Goal: Communication & Community: Answer question/provide support

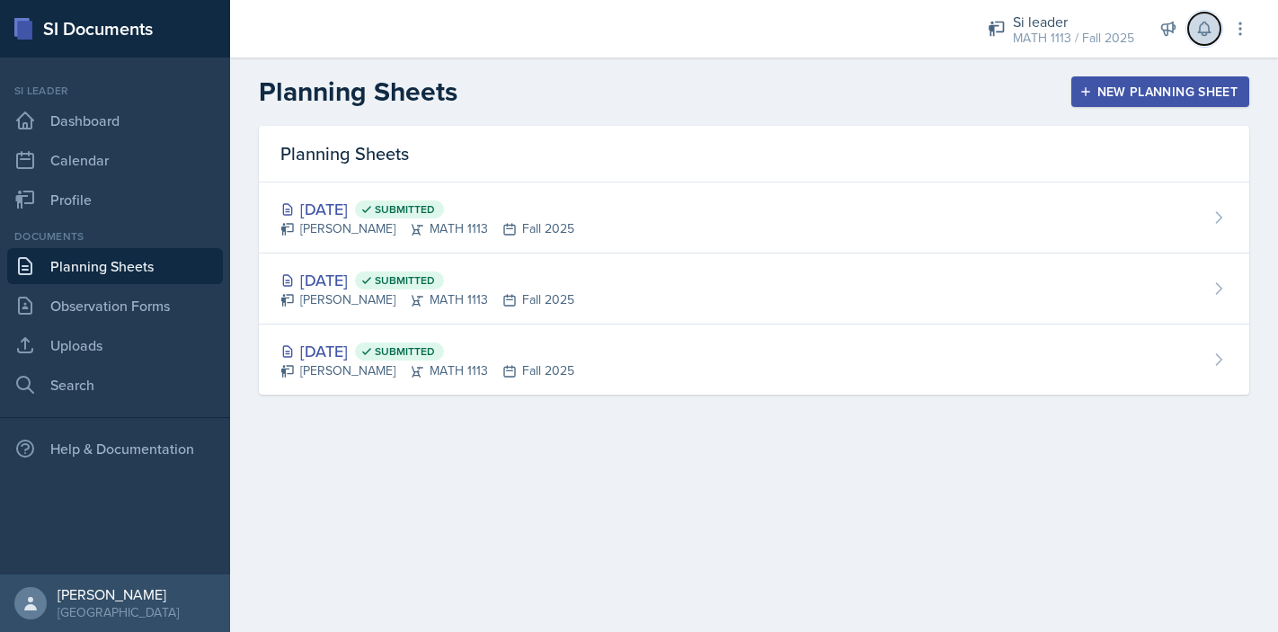
click at [1203, 32] on icon at bounding box center [1204, 28] width 12 height 13
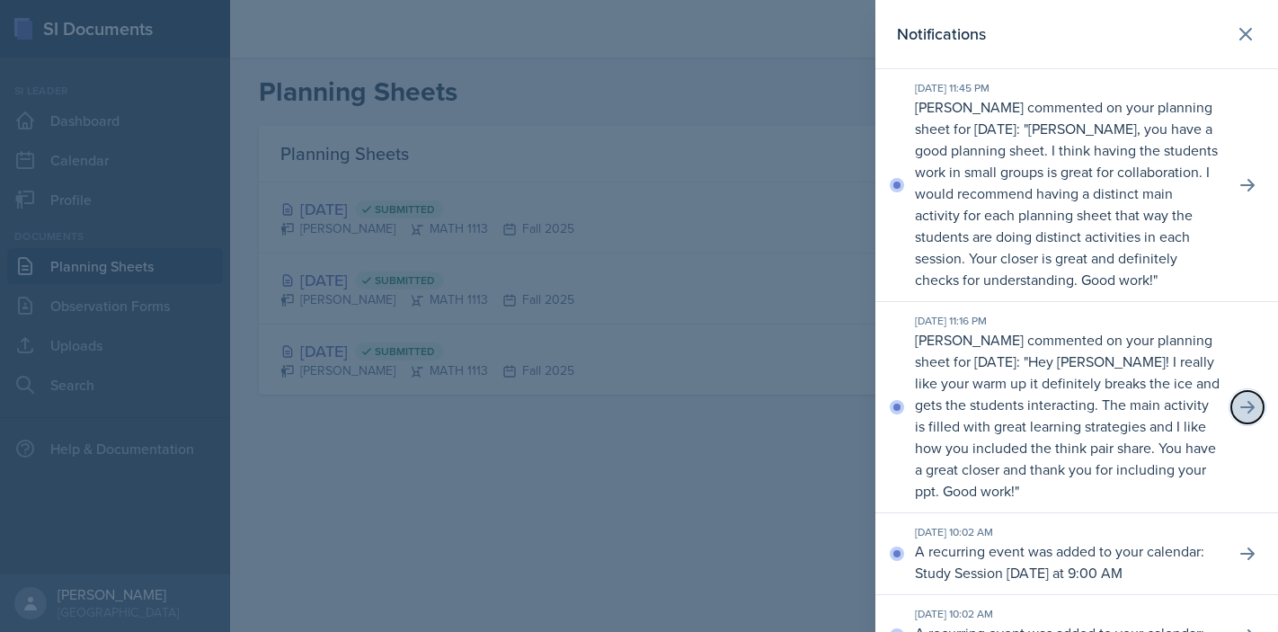
click at [1241, 407] on icon at bounding box center [1247, 407] width 14 height 13
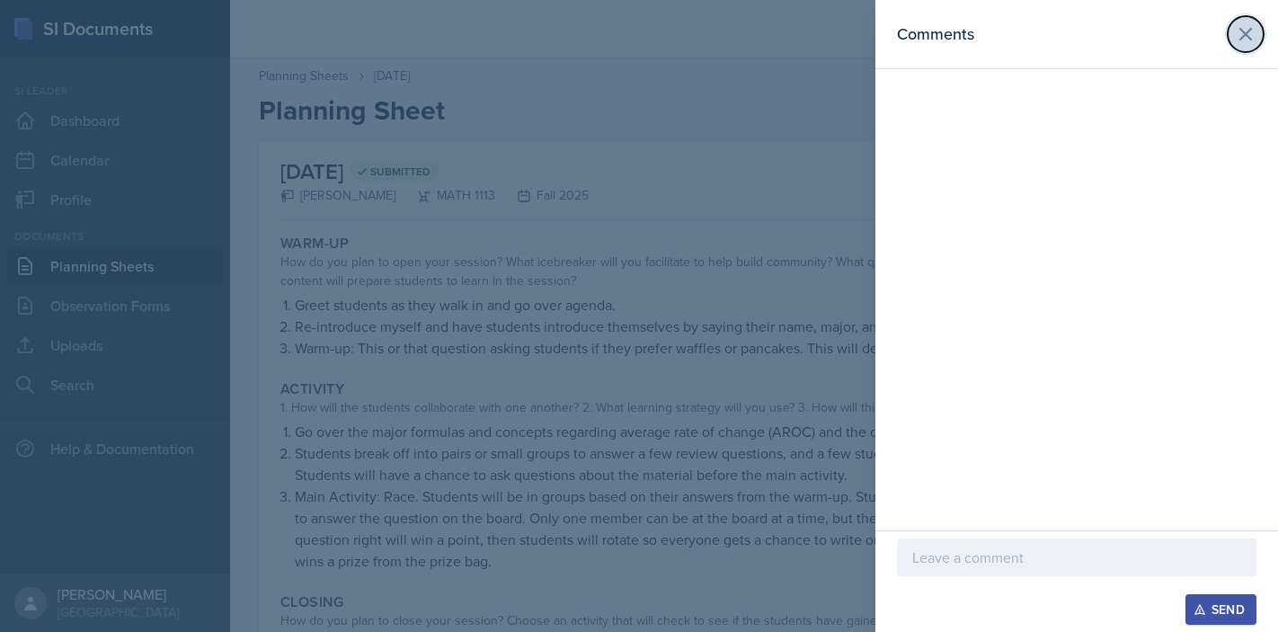
click at [1239, 41] on icon at bounding box center [1245, 34] width 22 height 22
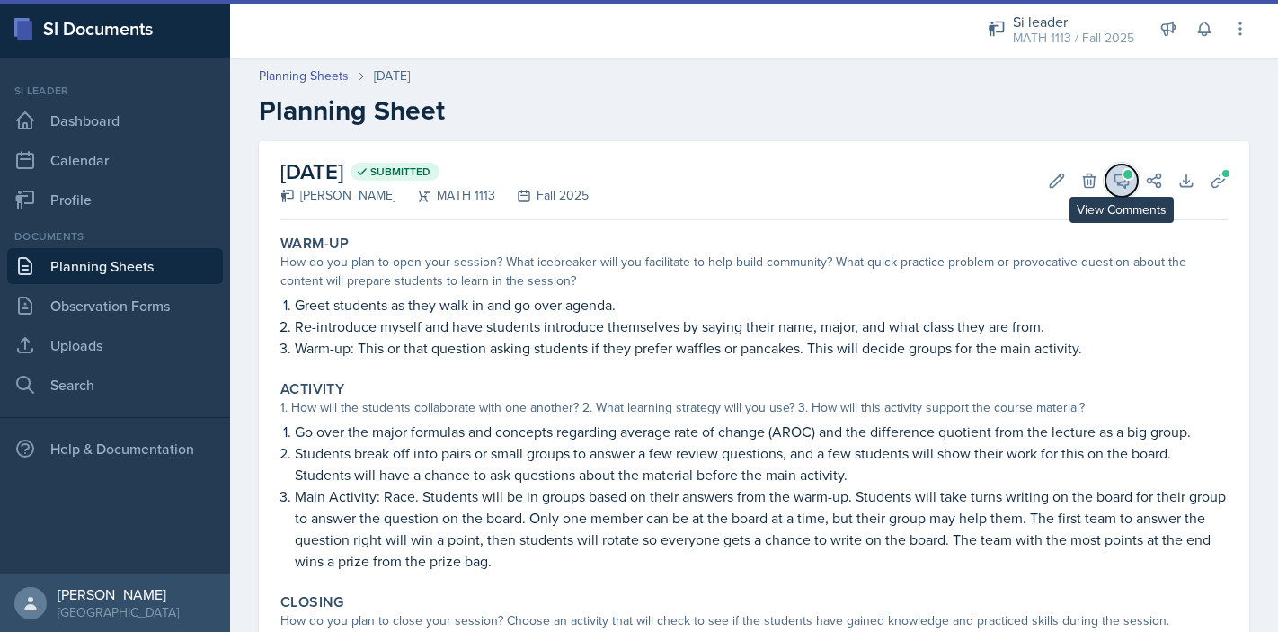
click at [1121, 182] on icon at bounding box center [1121, 181] width 18 height 18
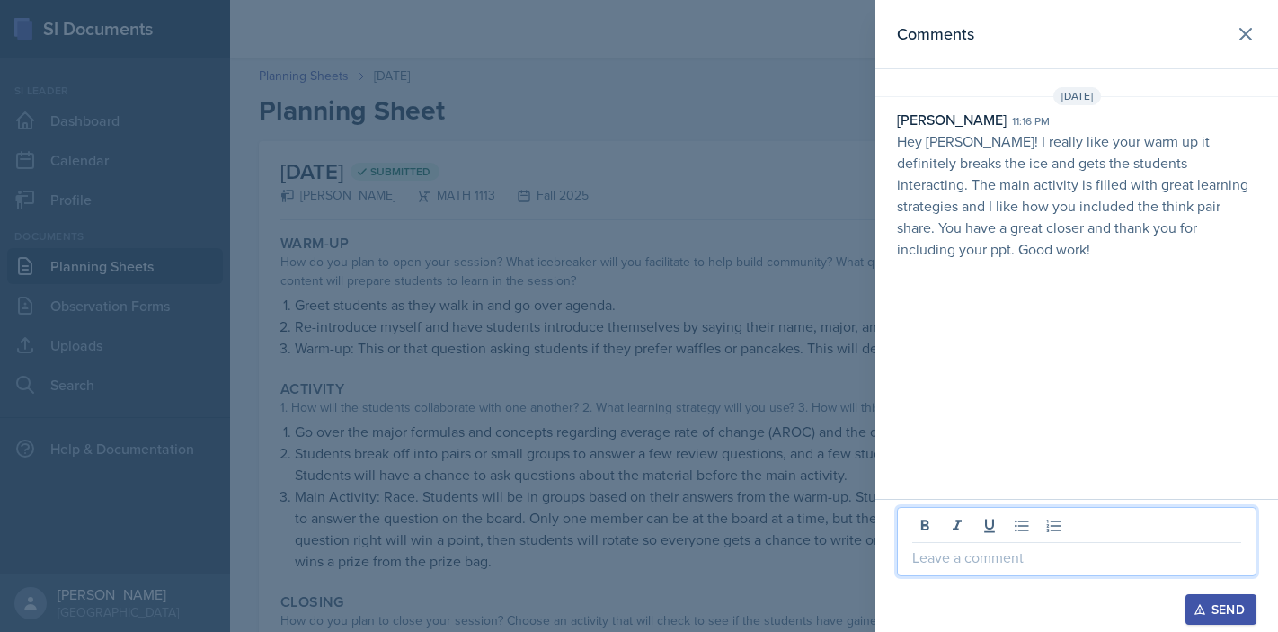
click at [1022, 561] on p at bounding box center [1076, 557] width 329 height 22
click at [1211, 605] on div "Send" at bounding box center [1221, 609] width 48 height 14
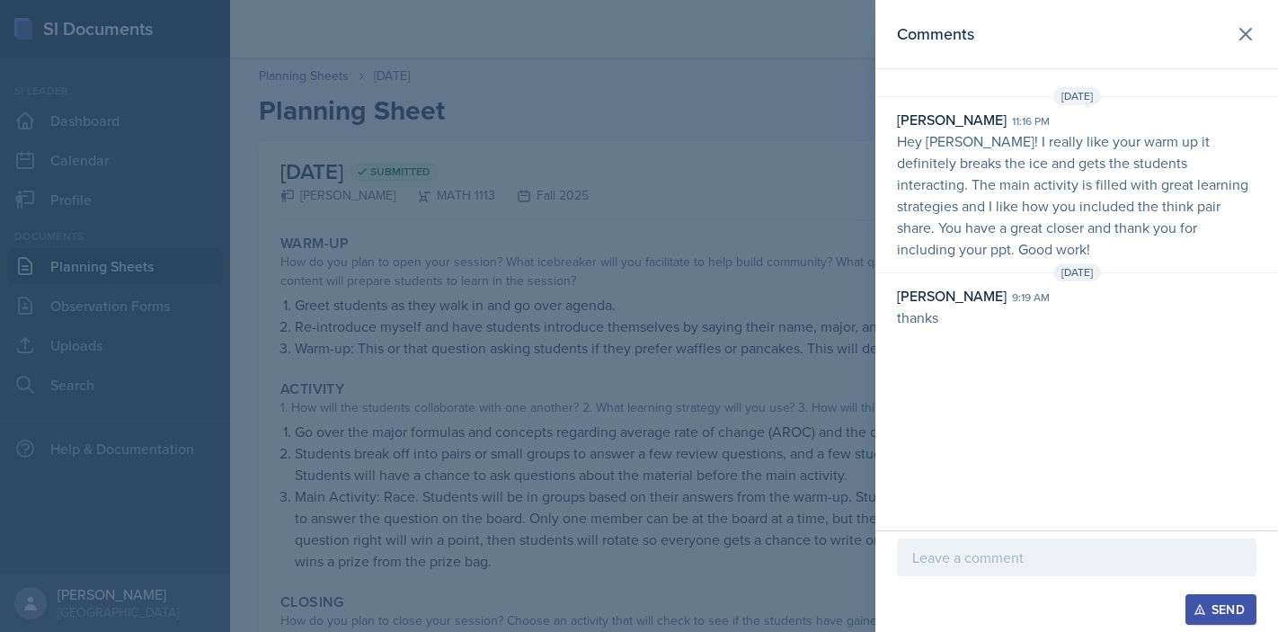
click at [740, 210] on div at bounding box center [639, 316] width 1278 height 632
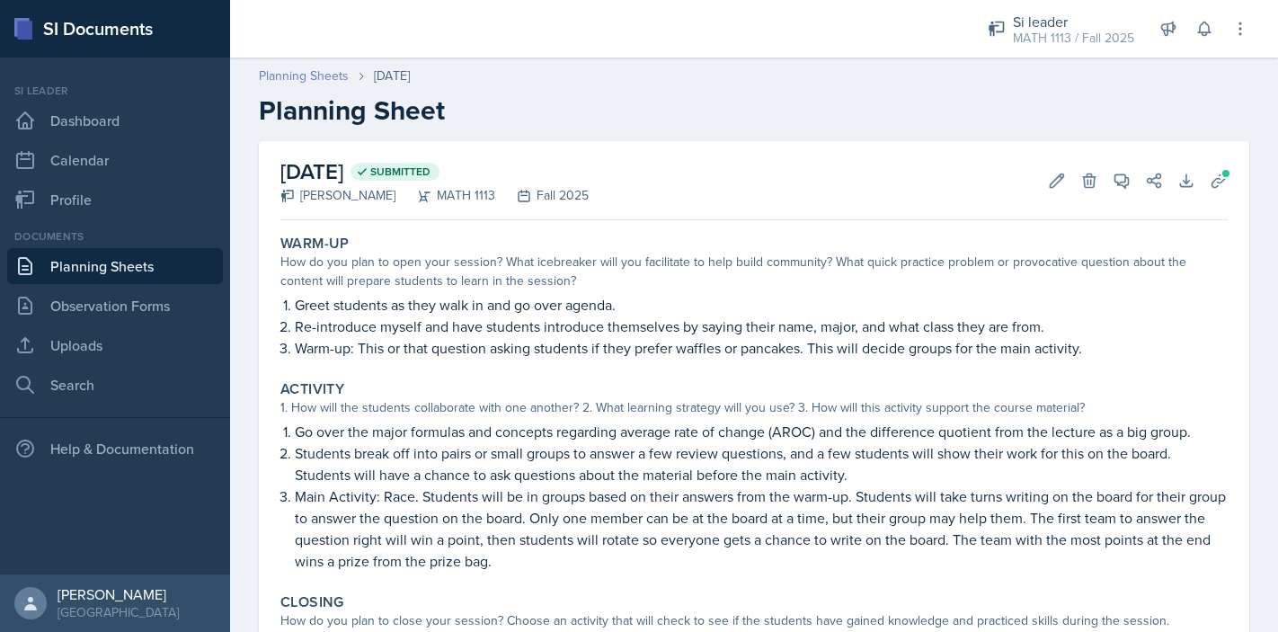
click at [337, 75] on link "Planning Sheets" at bounding box center [304, 75] width 90 height 19
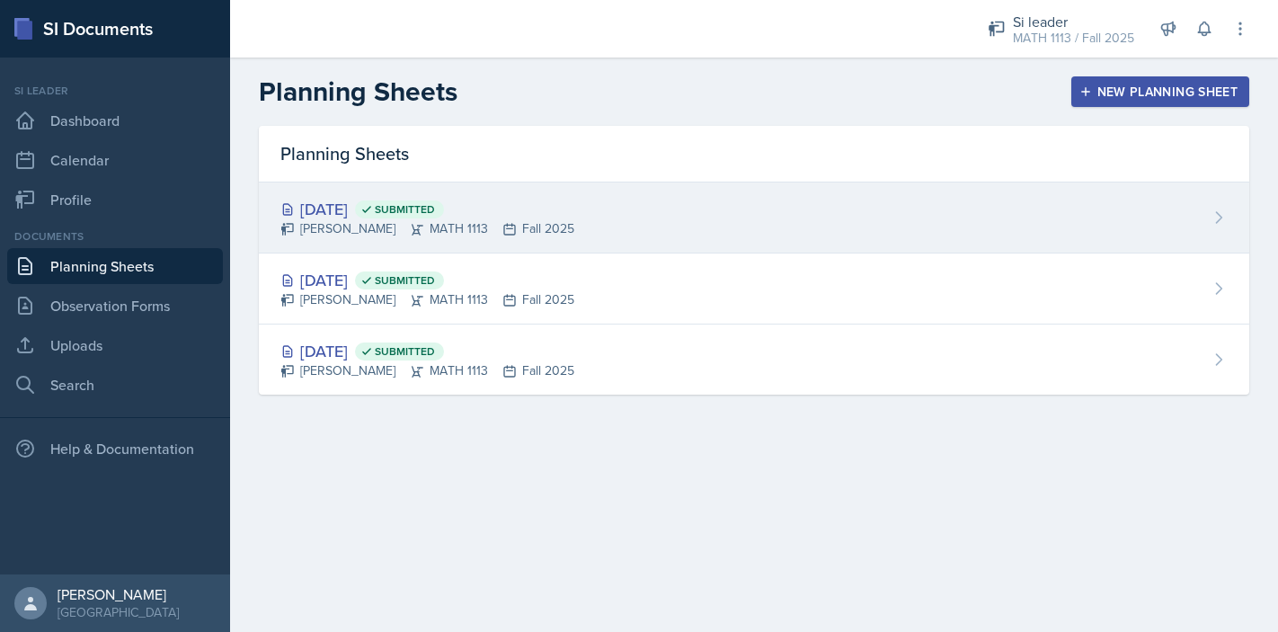
click at [1008, 214] on div "[DATE] Submitted [PERSON_NAME] MATH 1113 Fall 2025" at bounding box center [754, 217] width 990 height 71
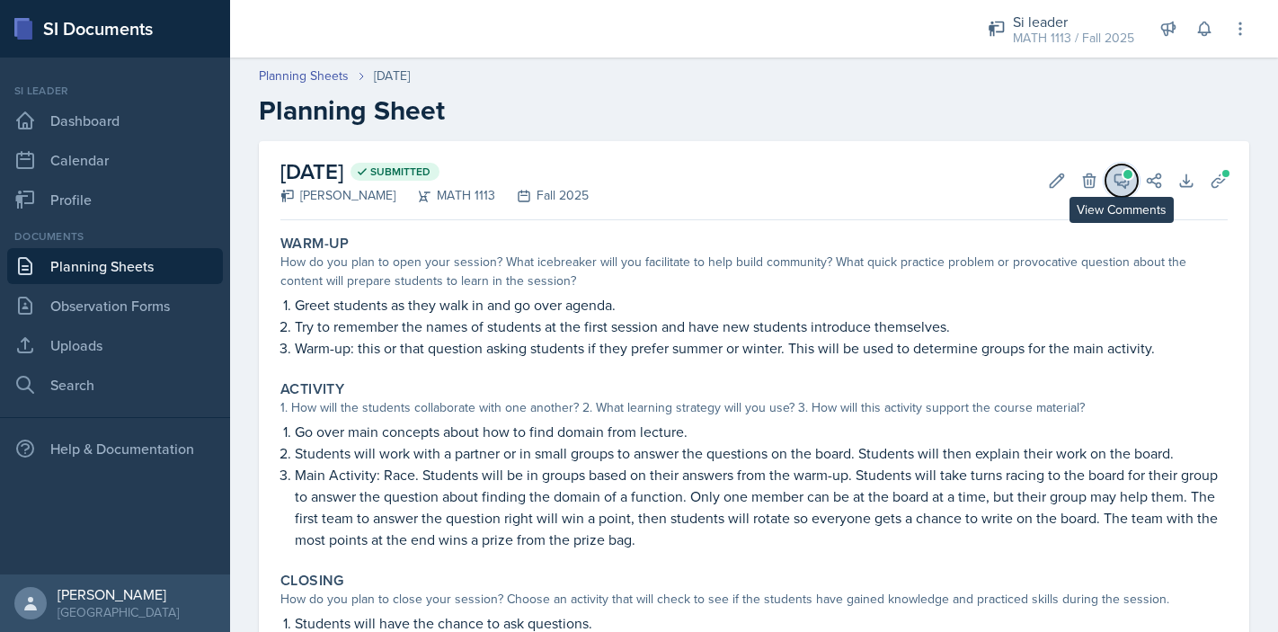
click at [1124, 184] on icon at bounding box center [1121, 180] width 13 height 13
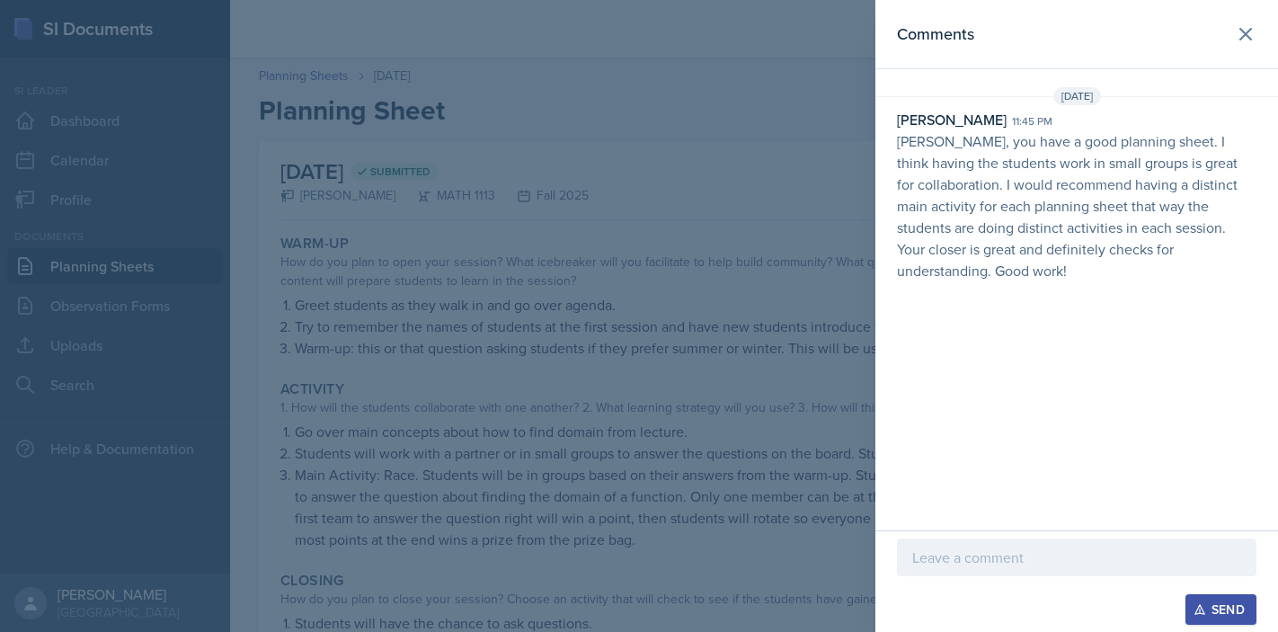
click at [1041, 554] on p at bounding box center [1076, 557] width 329 height 22
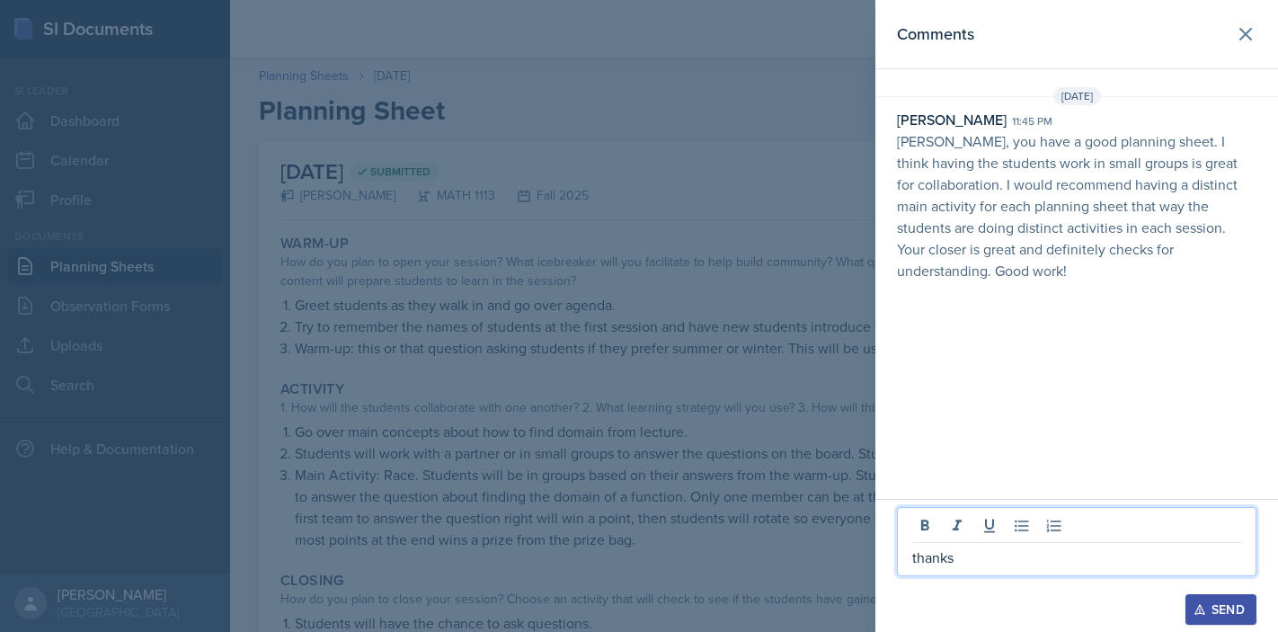
click at [1237, 598] on button "Send" at bounding box center [1220, 609] width 71 height 31
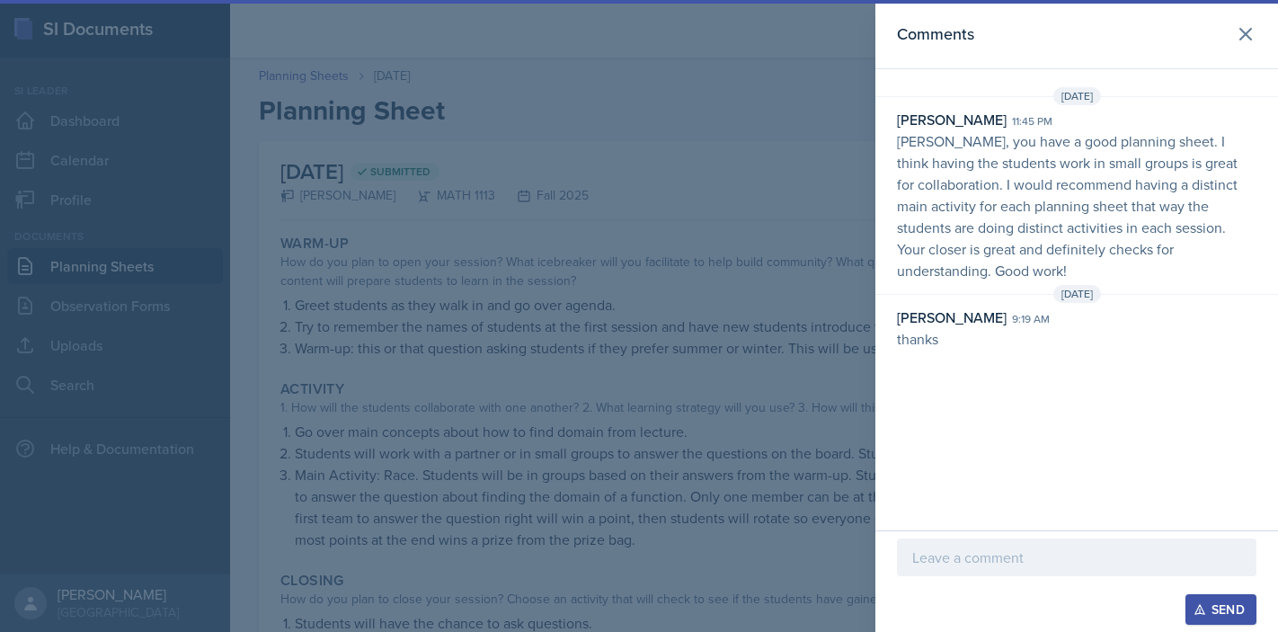
click at [594, 149] on div at bounding box center [639, 316] width 1278 height 632
